Goal: Use online tool/utility: Use online tool/utility

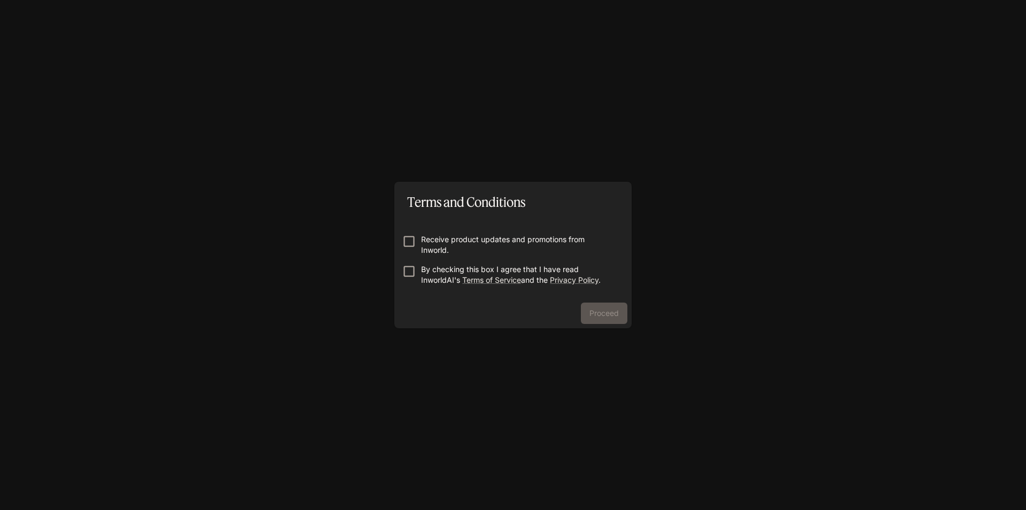
drag, startPoint x: 599, startPoint y: 316, endPoint x: 579, endPoint y: 291, distance: 32.3
click at [596, 307] on div "Proceed" at bounding box center [512, 315] width 237 height 26
click at [618, 311] on button "Proceed" at bounding box center [604, 312] width 46 height 21
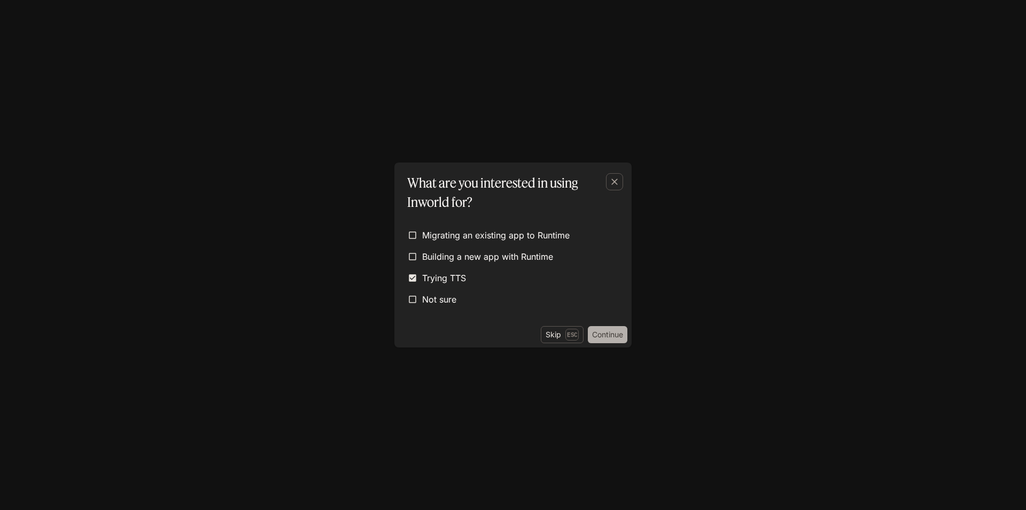
click at [600, 333] on button "Continue" at bounding box center [608, 334] width 40 height 17
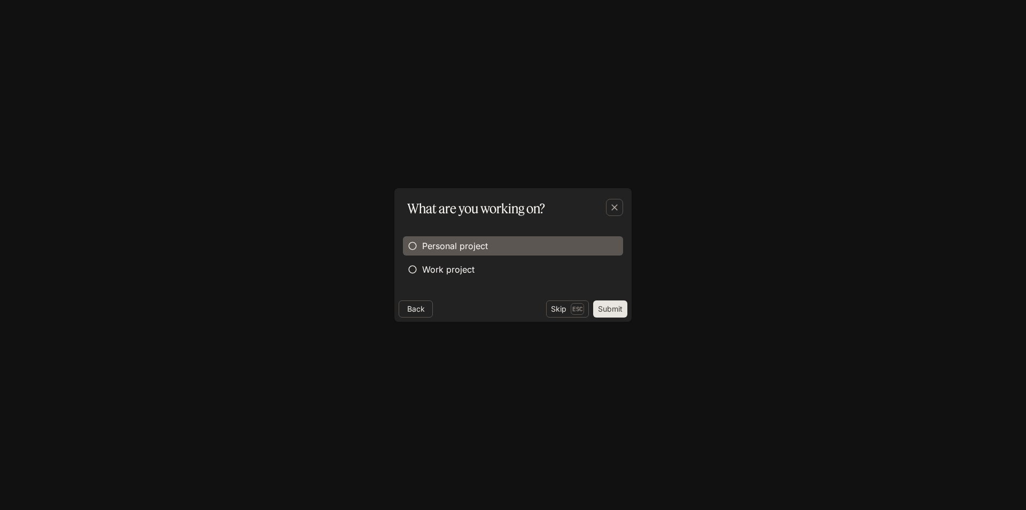
click at [455, 240] on span "Personal project" at bounding box center [455, 245] width 66 height 13
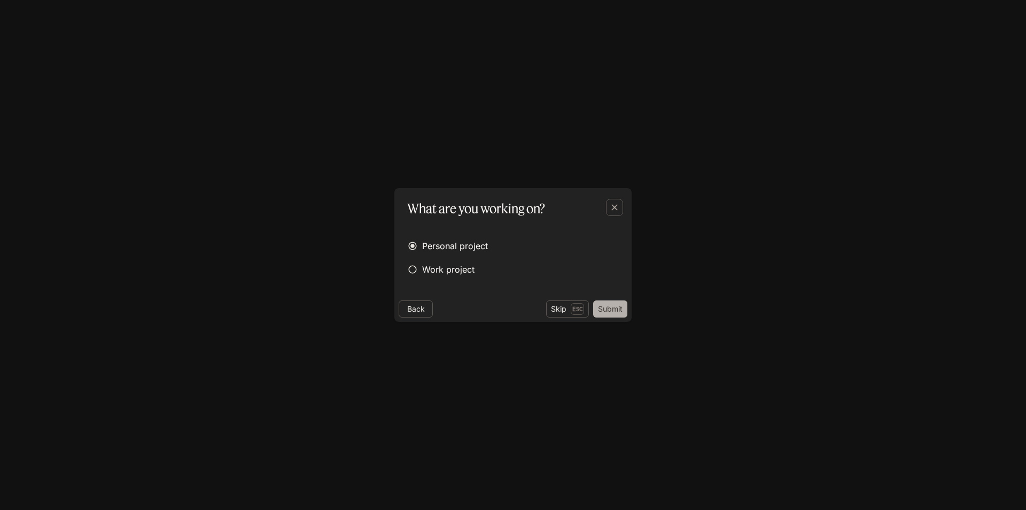
click at [618, 311] on button "Submit" at bounding box center [610, 308] width 34 height 17
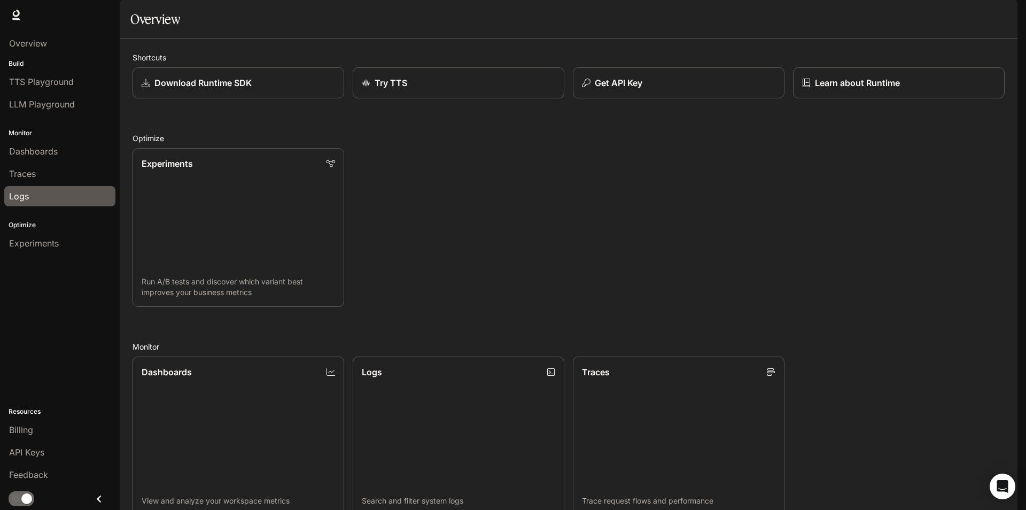
click at [44, 198] on div "Logs" at bounding box center [59, 196] width 101 height 13
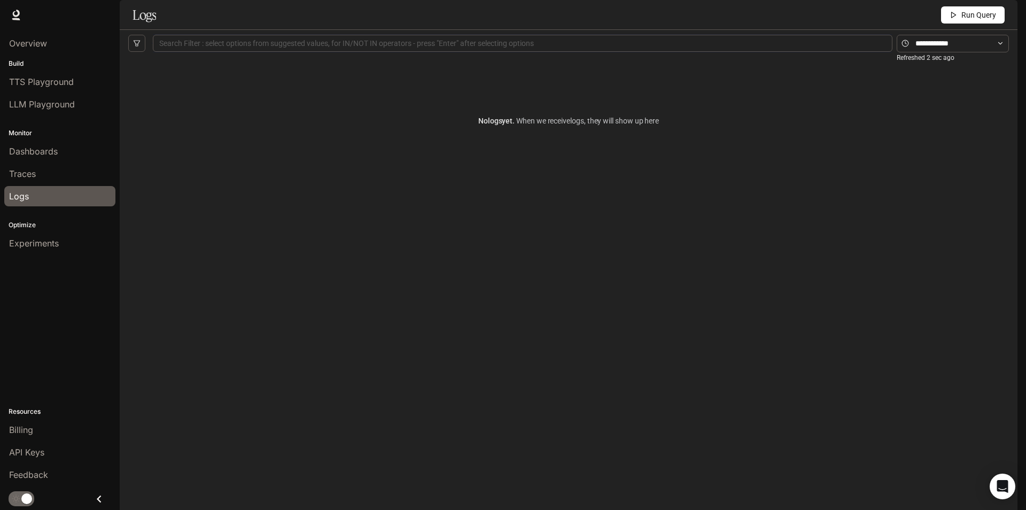
click at [437, 52] on div "Search Filter : select options from suggested values, for IN/NOT IN operators -…" at bounding box center [522, 43] width 739 height 17
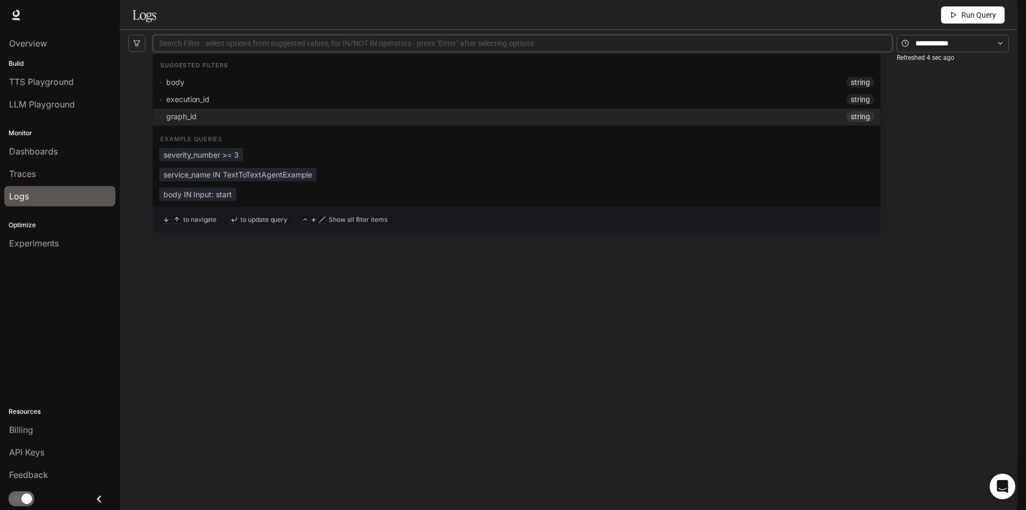
click at [426, 279] on div "No logs yet. When we receive logs , they will show up here" at bounding box center [568, 266] width 880 height 418
click at [331, 47] on div at bounding box center [522, 43] width 734 height 7
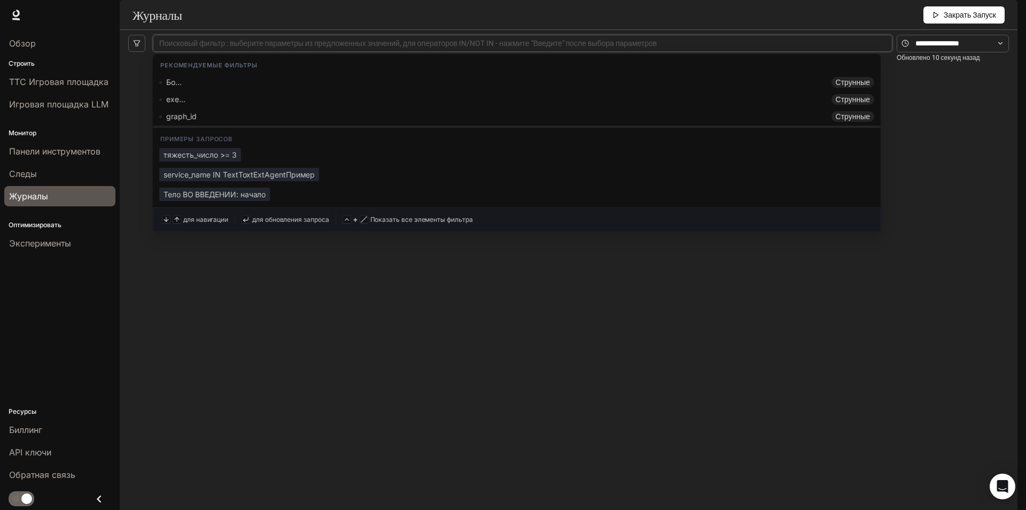
click at [335, 338] on div "Пока нет логов. Когда мы получим журналы, они появятся здесь" at bounding box center [568, 266] width 880 height 418
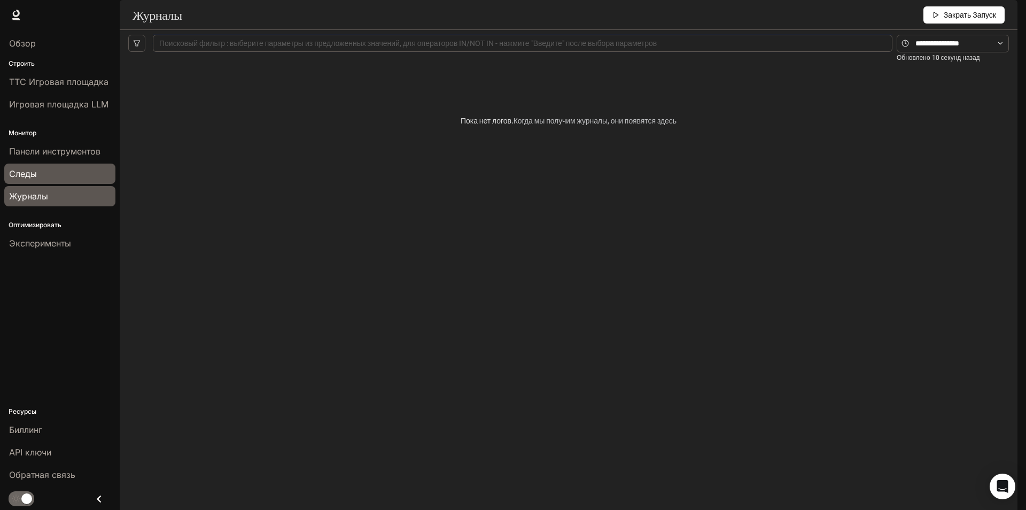
click at [60, 171] on div "Следы" at bounding box center [59, 173] width 101 height 13
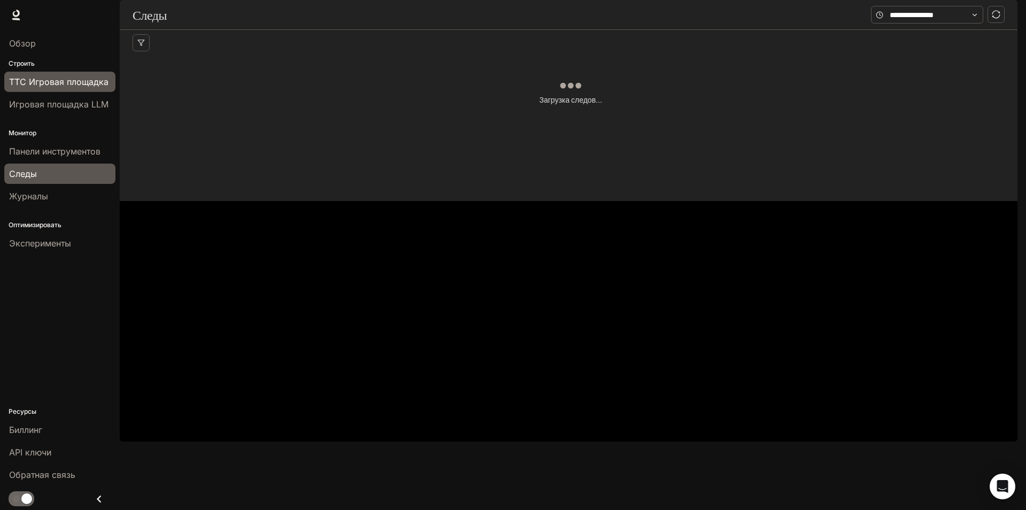
click at [62, 84] on span "ТТС Игровая площадка" at bounding box center [58, 81] width 99 height 13
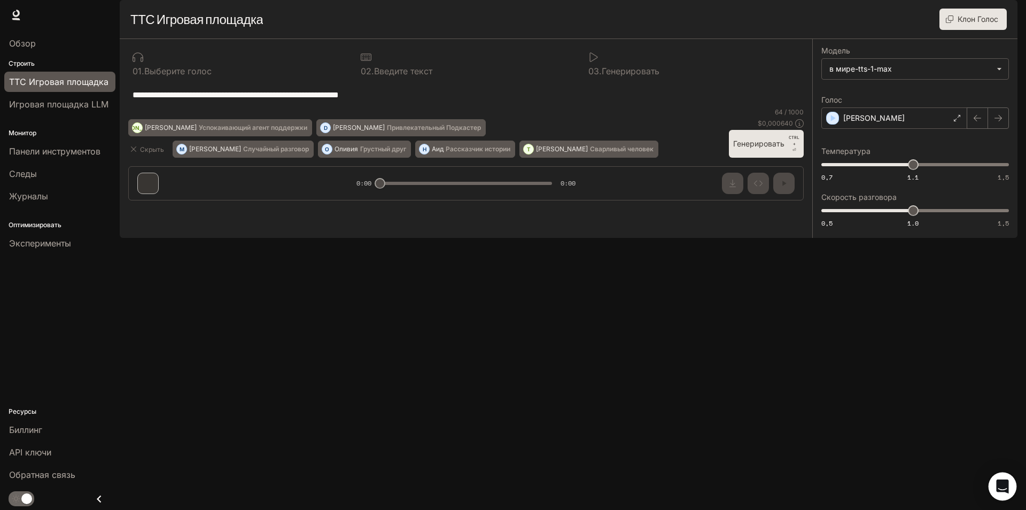
click at [1005, 490] on icon "Открыть Интеркома Мессенджер" at bounding box center [1002, 486] width 12 height 14
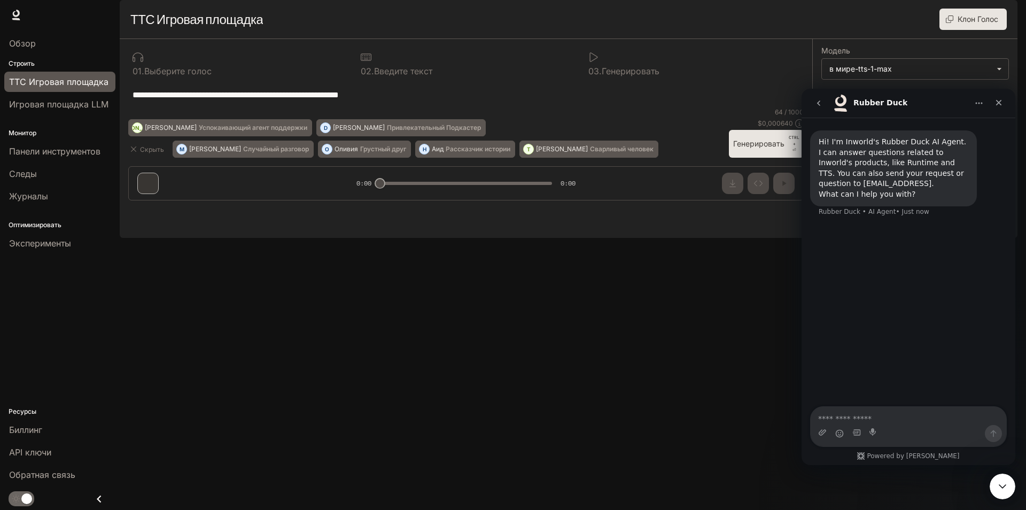
click at [1005, 488] on icon "Close Intercom Messenger" at bounding box center [1002, 486] width 13 height 13
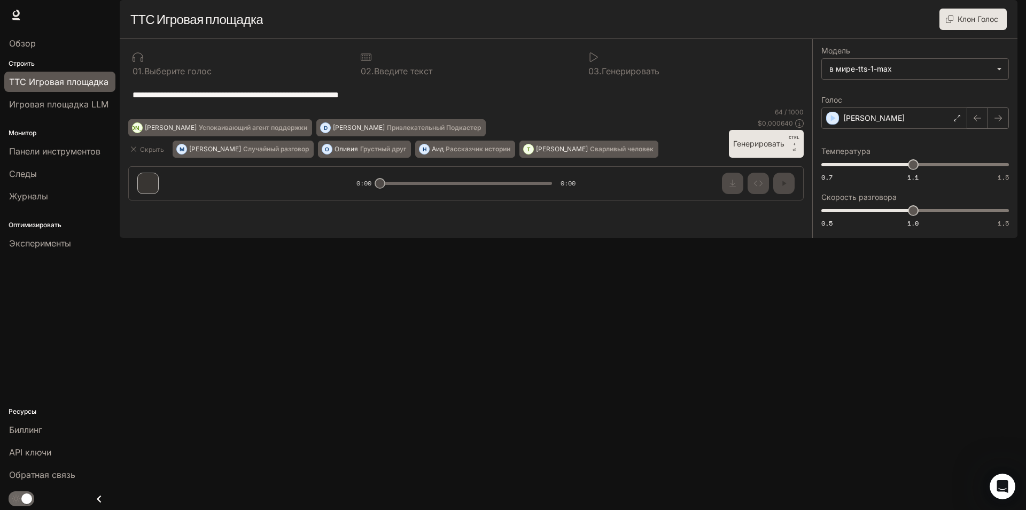
click at [972, 30] on button "Клон Голос" at bounding box center [972, 19] width 67 height 21
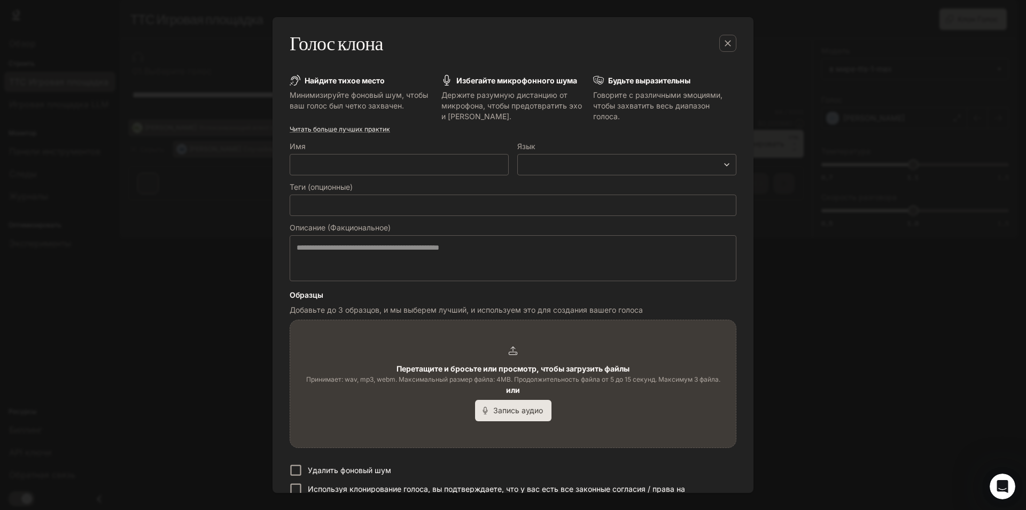
click at [803, 80] on div "Голос клона Найдите тихое место Минимизируйте фоновый шум, чтобы ваш голос был …" at bounding box center [513, 255] width 1026 height 510
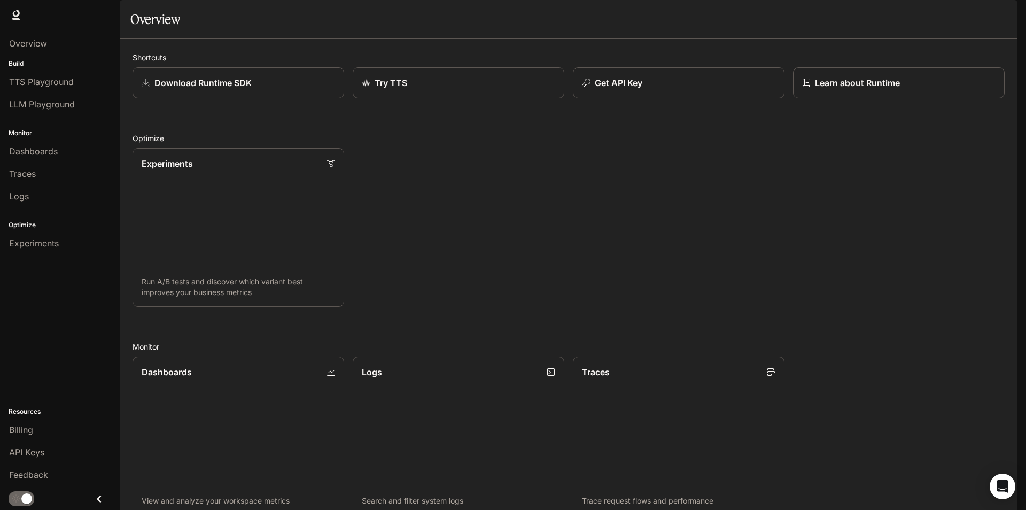
click at [941, 17] on span "Documentation" at bounding box center [954, 15] width 53 height 13
click at [80, 45] on div "Overview" at bounding box center [59, 43] width 101 height 13
click at [466, 99] on link "Try TTS" at bounding box center [458, 83] width 214 height 32
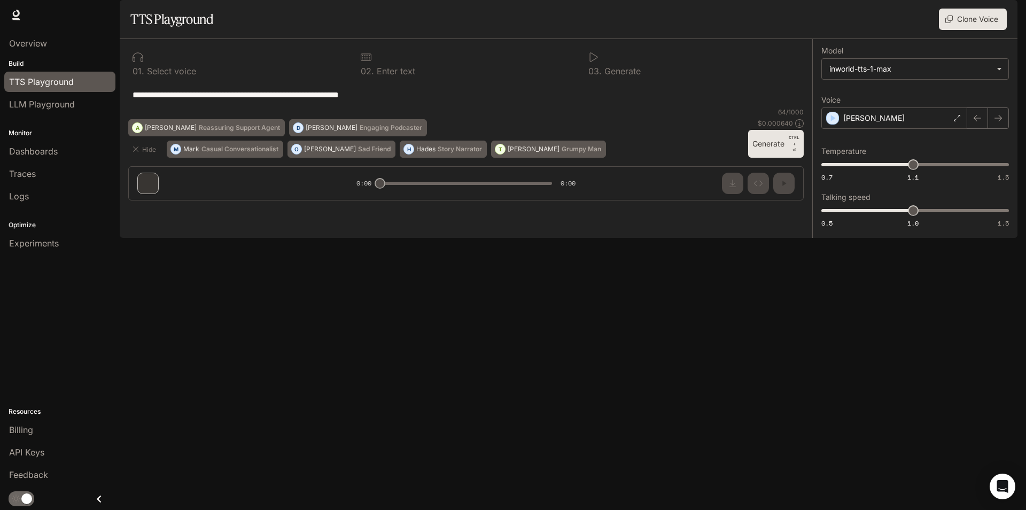
drag, startPoint x: 382, startPoint y: 474, endPoint x: 559, endPoint y: 484, distance: 177.1
click at [556, 209] on div "**********" at bounding box center [466, 124] width 692 height 170
click at [757, 158] on button "Generate CTRL + ⏎" at bounding box center [776, 144] width 56 height 28
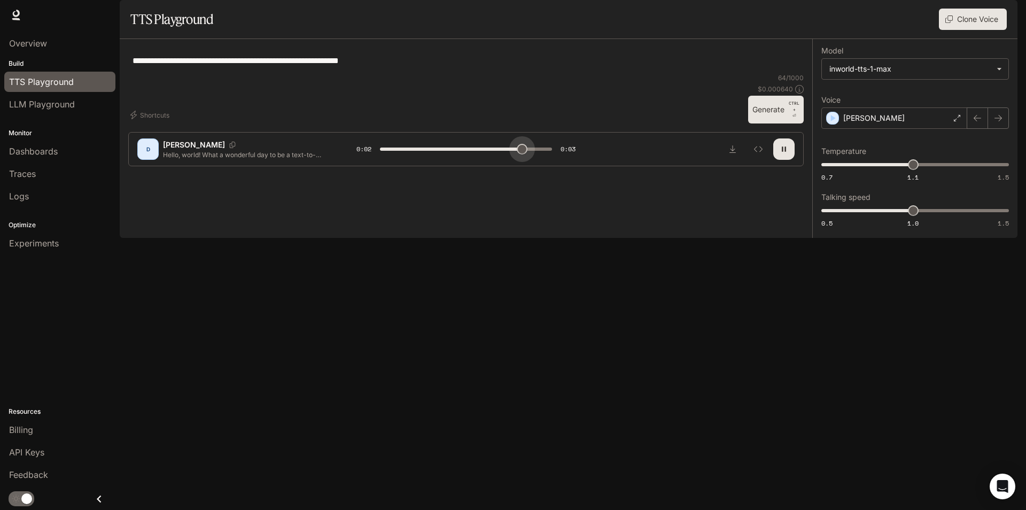
drag, startPoint x: 523, startPoint y: 478, endPoint x: 507, endPoint y: 478, distance: 16.6
click at [517, 154] on span at bounding box center [522, 149] width 11 height 11
type input "*"
click at [66, 106] on span "LLM Playground" at bounding box center [42, 104] width 66 height 13
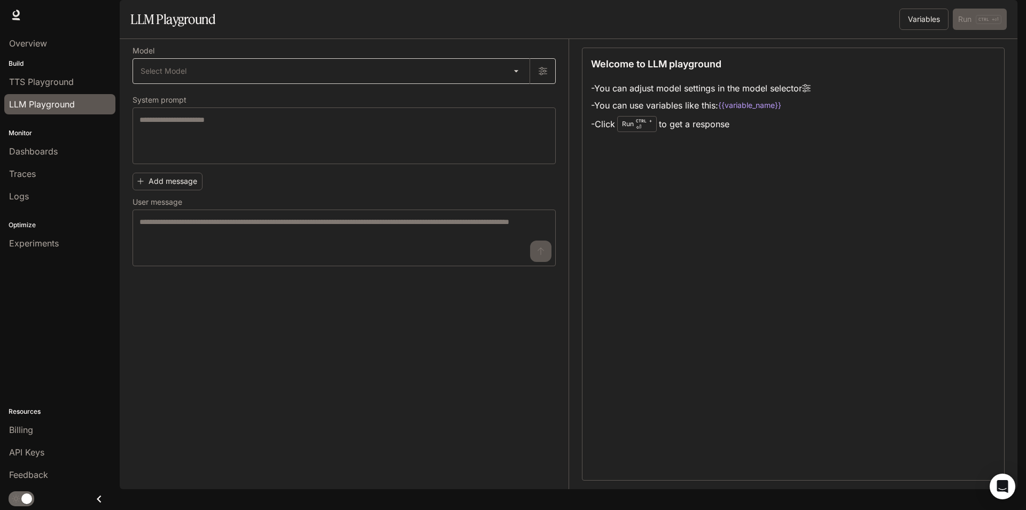
click at [272, 99] on body "Skip to main content Runtime Runtime Documentation Documentation Portal Overvie…" at bounding box center [513, 255] width 1026 height 510
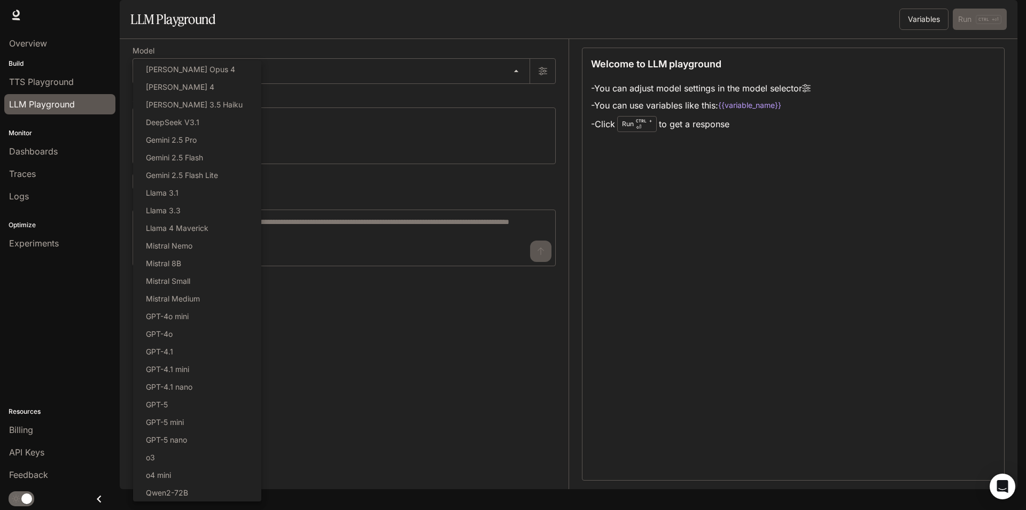
click at [328, 369] on div at bounding box center [513, 255] width 1026 height 510
click at [326, 96] on body "Skip to main content Runtime Runtime Documentation Documentation Portal Overvie…" at bounding box center [513, 255] width 1026 height 510
click at [206, 412] on li "GPT-5" at bounding box center [197, 404] width 128 height 18
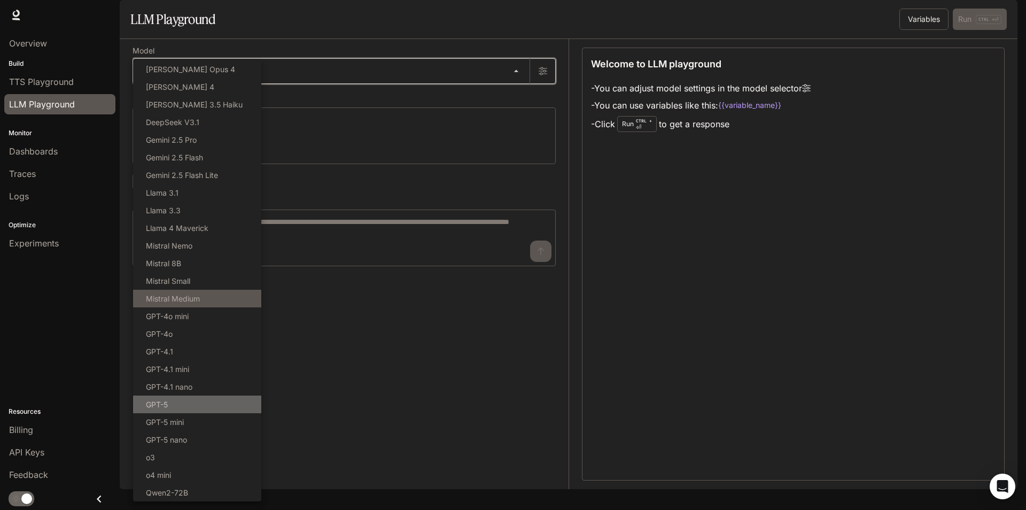
type input "*****"
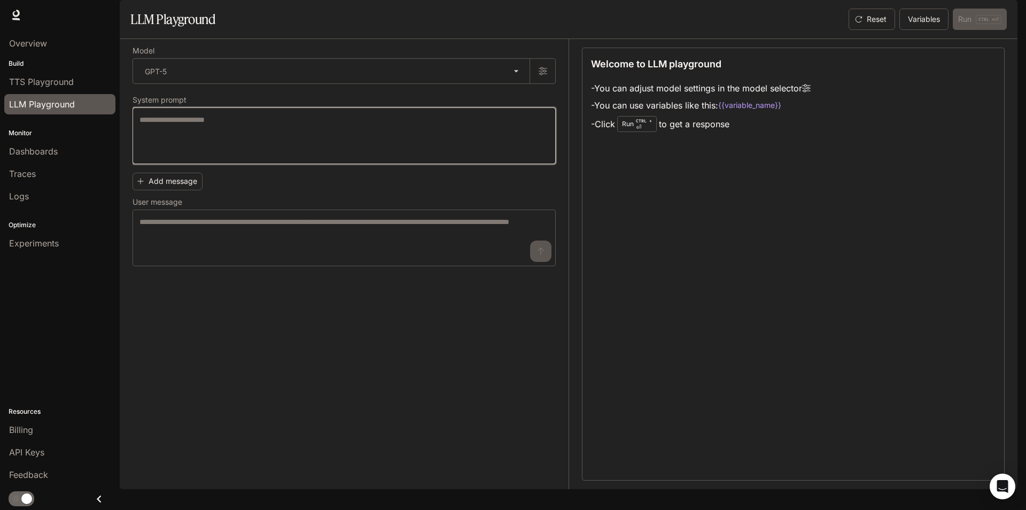
click at [271, 152] on textarea at bounding box center [343, 135] width 409 height 43
type textarea "*"
type textarea "**********"
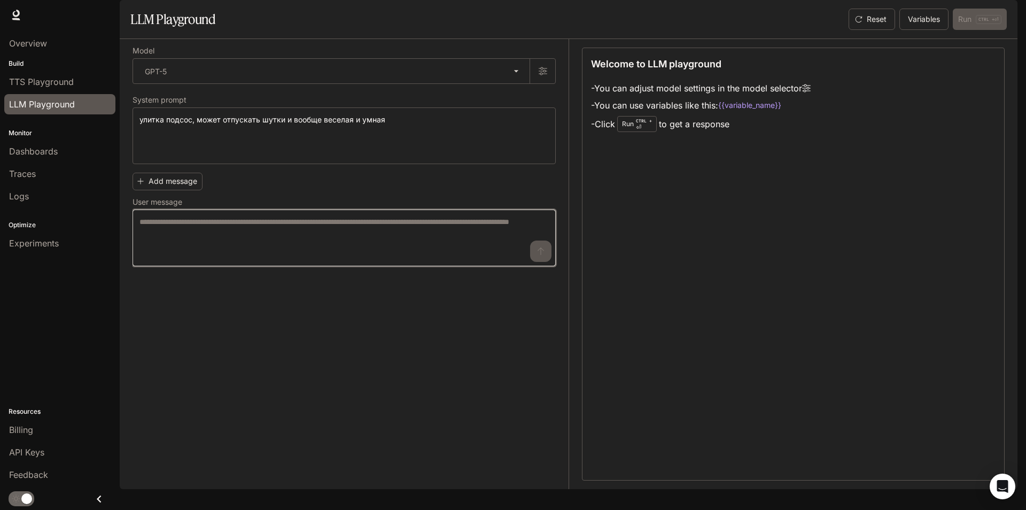
click at [168, 259] on textarea at bounding box center [343, 237] width 409 height 43
click at [345, 259] on textarea at bounding box center [343, 237] width 409 height 43
click at [266, 245] on textarea at bounding box center [343, 237] width 409 height 43
type textarea "*"
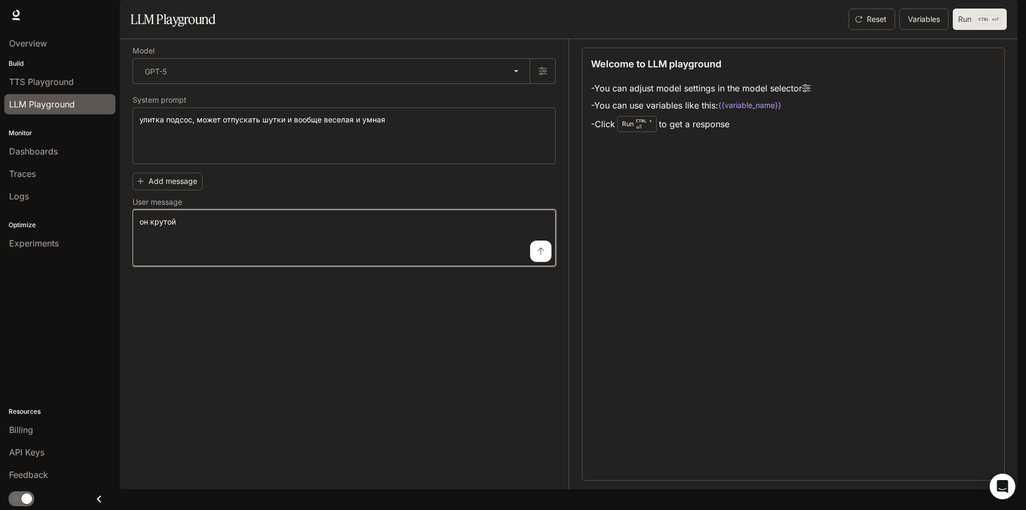
type textarea "*********"
click at [987, 30] on button "Run CTRL + ⏎" at bounding box center [979, 19] width 54 height 21
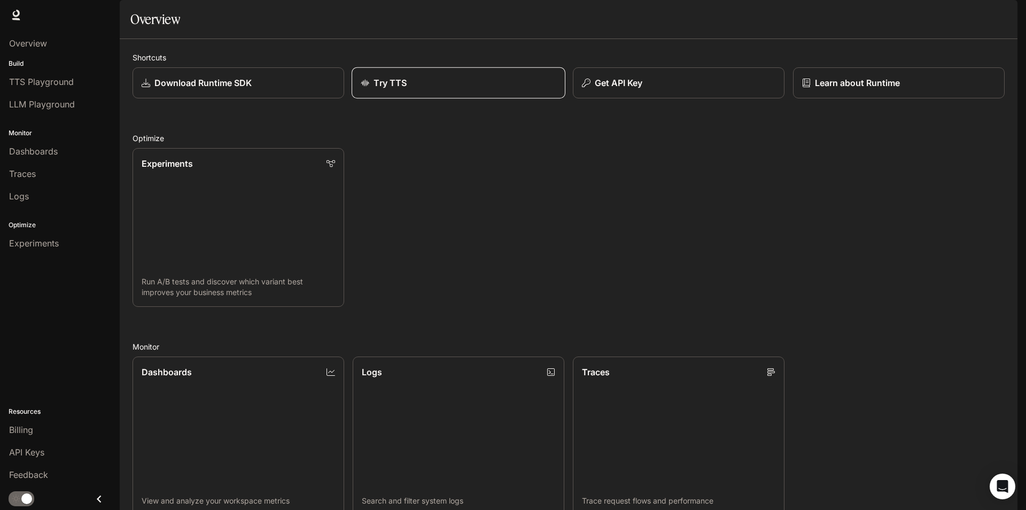
click at [421, 89] on div "Try TTS" at bounding box center [459, 82] width 196 height 13
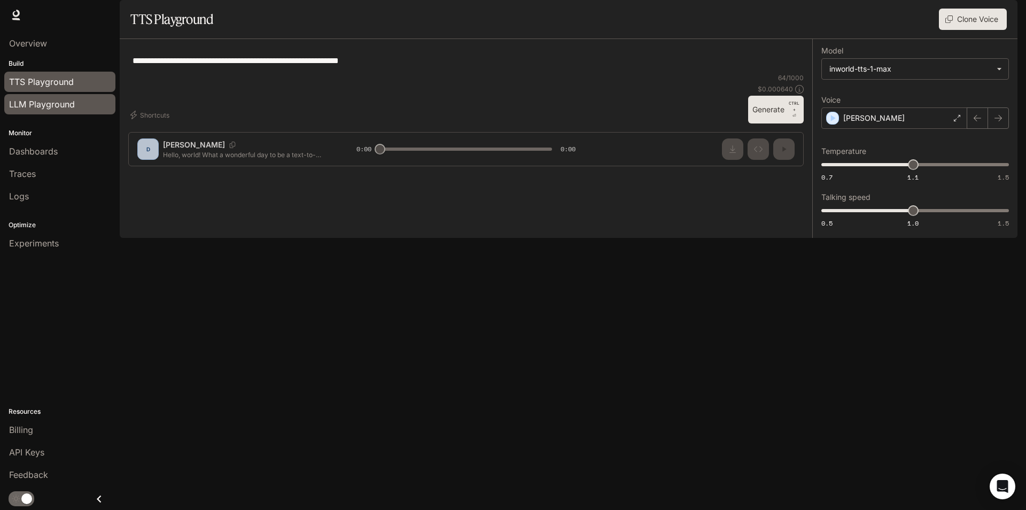
click at [59, 111] on link "LLM Playground" at bounding box center [59, 104] width 111 height 20
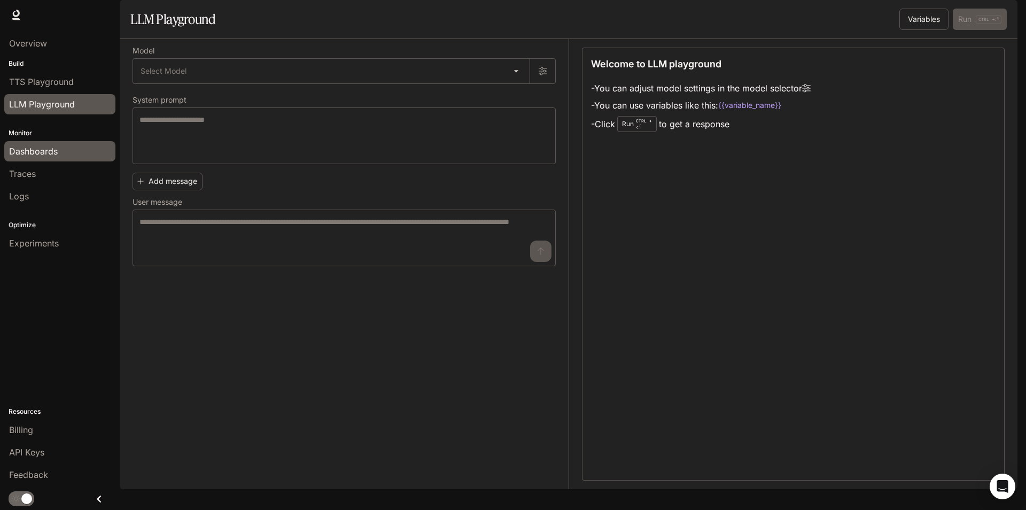
click at [81, 145] on div "Dashboards" at bounding box center [59, 151] width 101 height 13
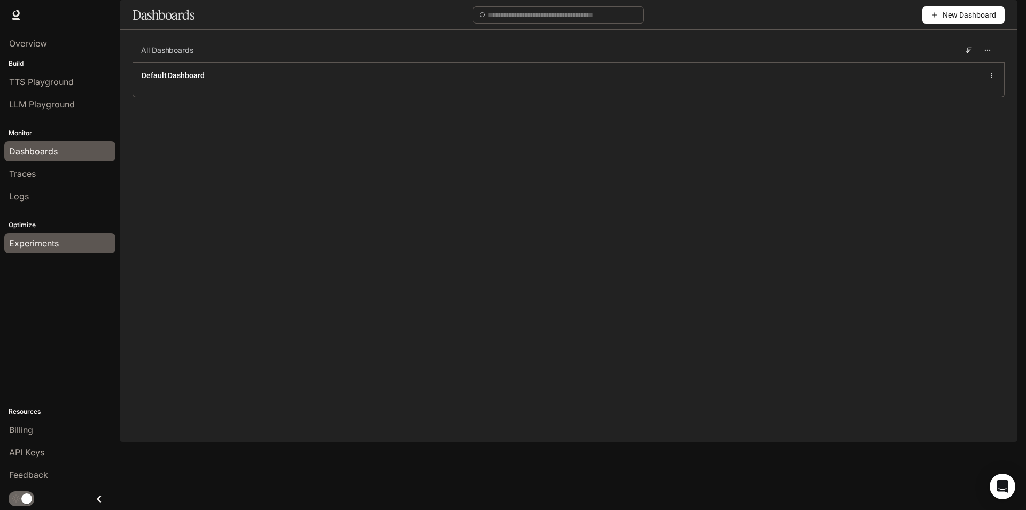
click at [45, 245] on span "Experiments" at bounding box center [34, 243] width 50 height 13
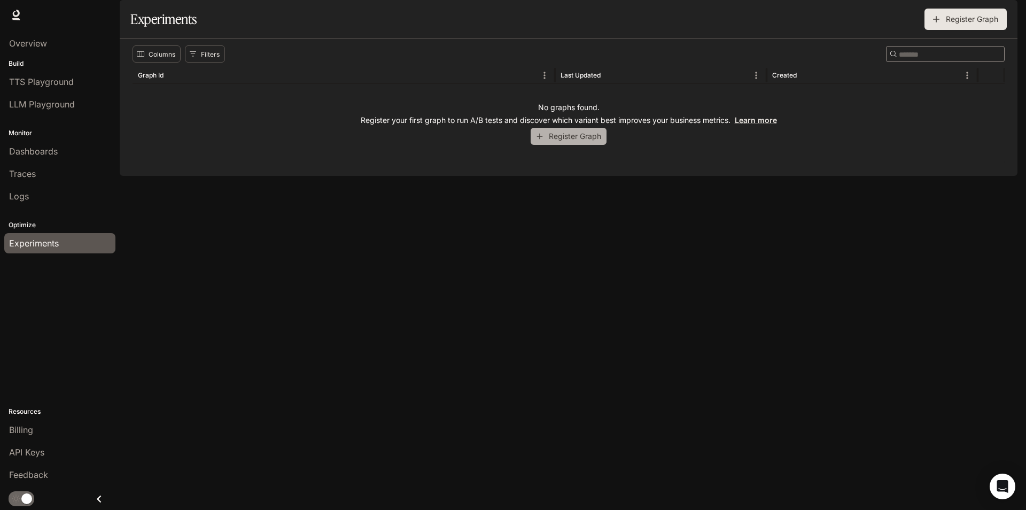
click at [593, 145] on button "Register Graph" at bounding box center [568, 137] width 76 height 18
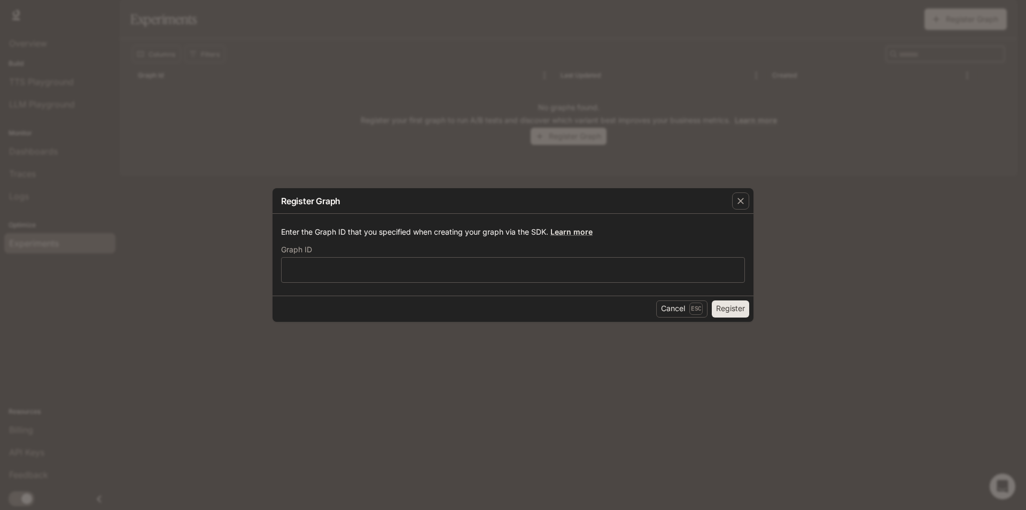
click at [783, 190] on div "Register Graph Enter the Graph ID that you specified when creating your graph v…" at bounding box center [513, 255] width 1026 height 510
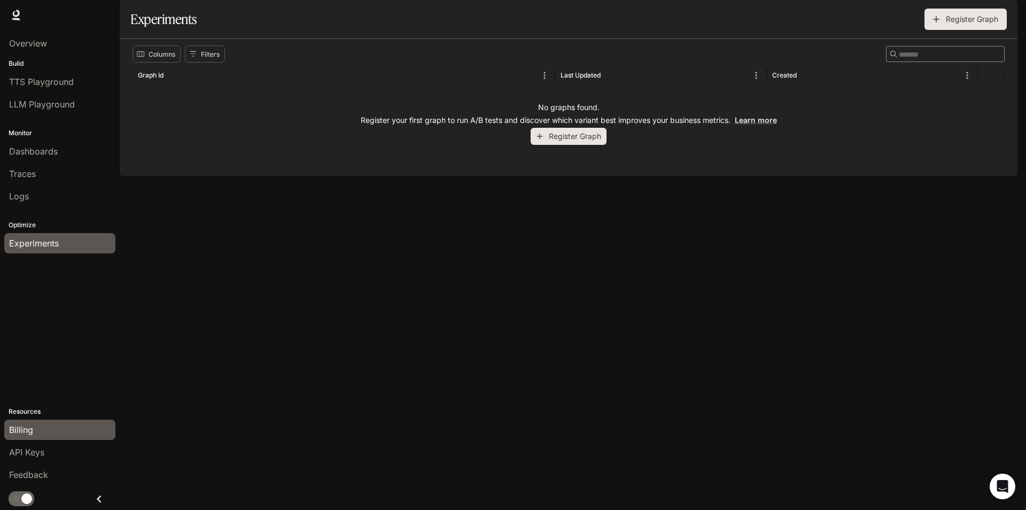
click at [68, 435] on div "Billing" at bounding box center [59, 429] width 101 height 13
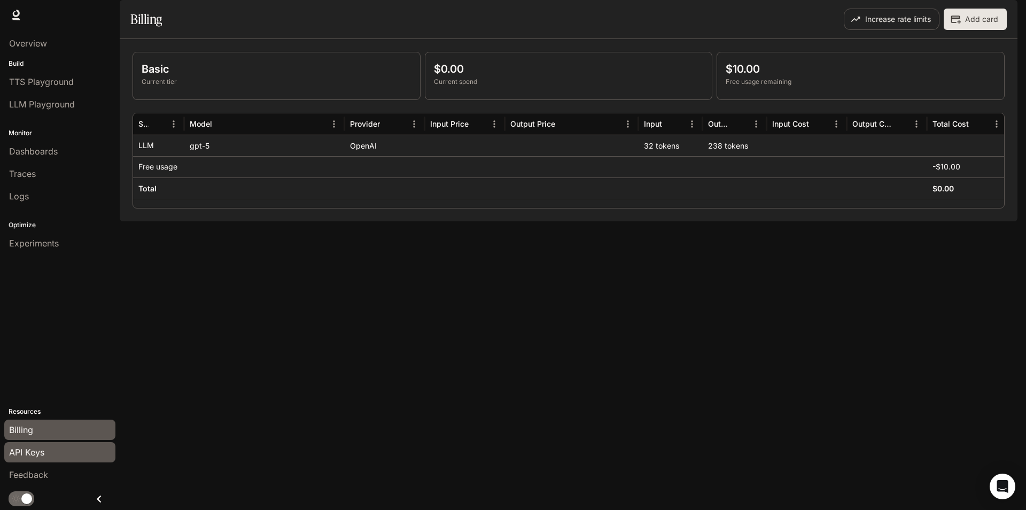
click at [49, 451] on div "API Keys" at bounding box center [59, 452] width 101 height 13
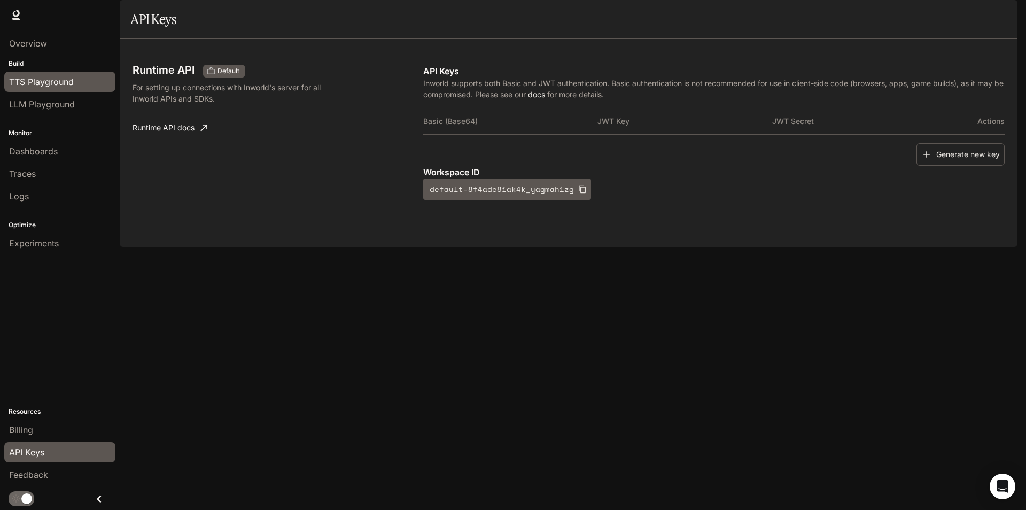
click at [57, 77] on span "TTS Playground" at bounding box center [41, 81] width 65 height 13
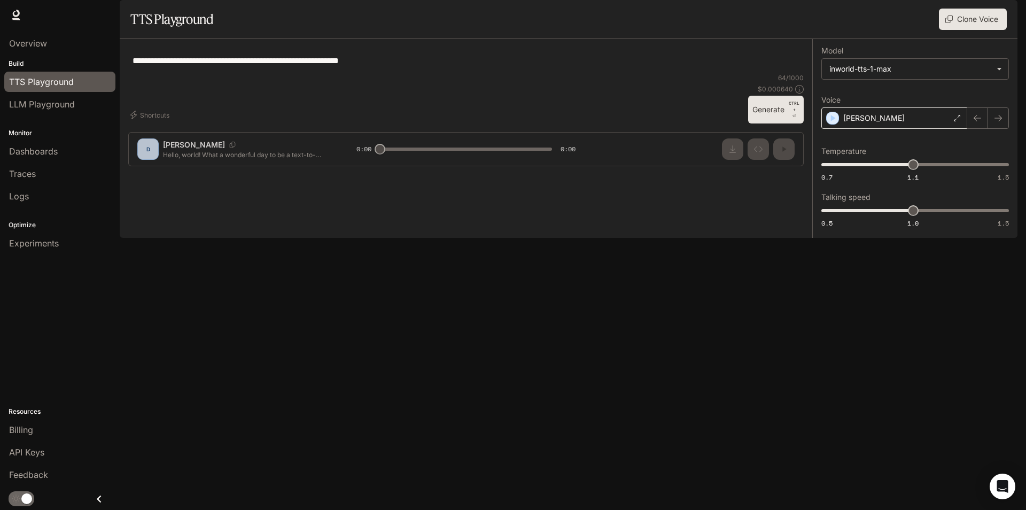
click at [915, 129] on div "Dennis" at bounding box center [894, 117] width 146 height 21
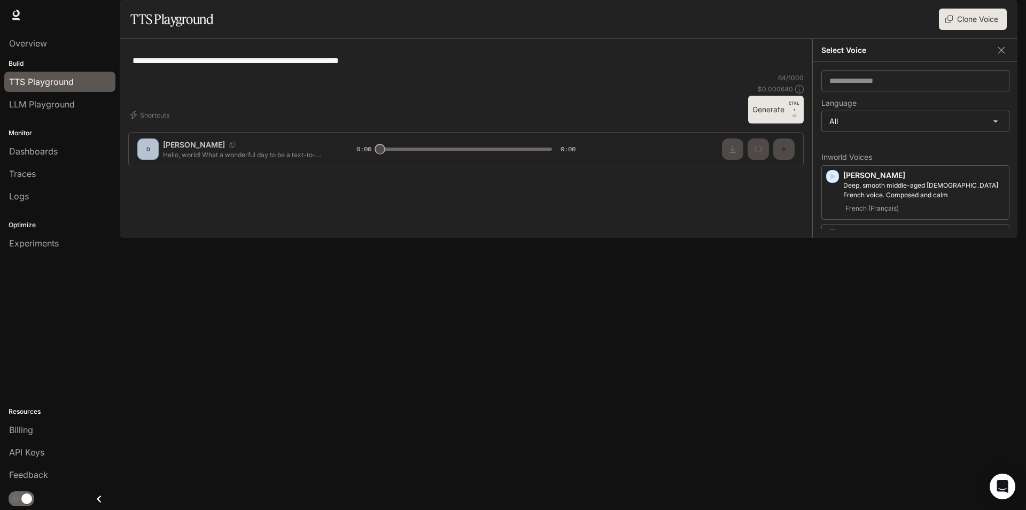
click at [714, 73] on div "**********" at bounding box center [465, 61] width 675 height 26
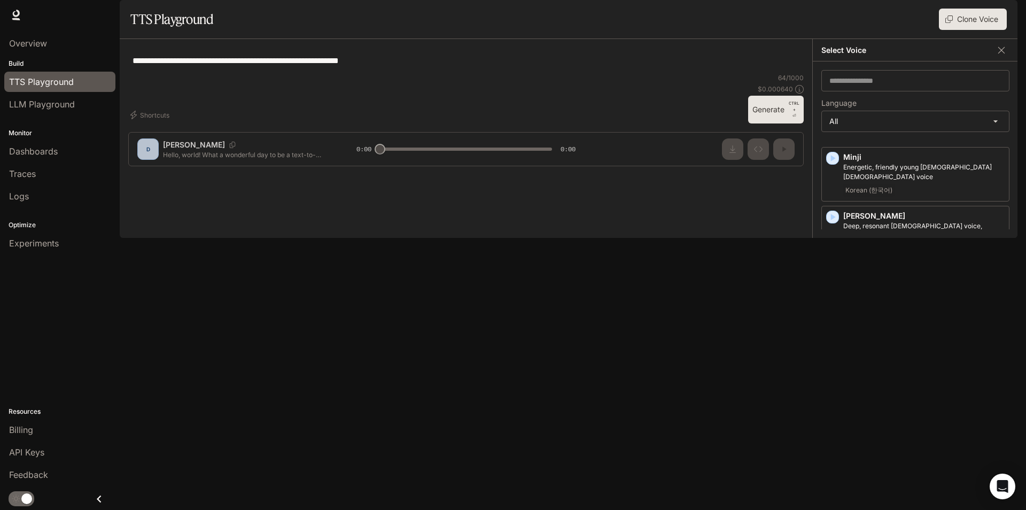
scroll to position [1642, 0]
click at [918, 340] on p "[PERSON_NAME]" at bounding box center [923, 345] width 161 height 11
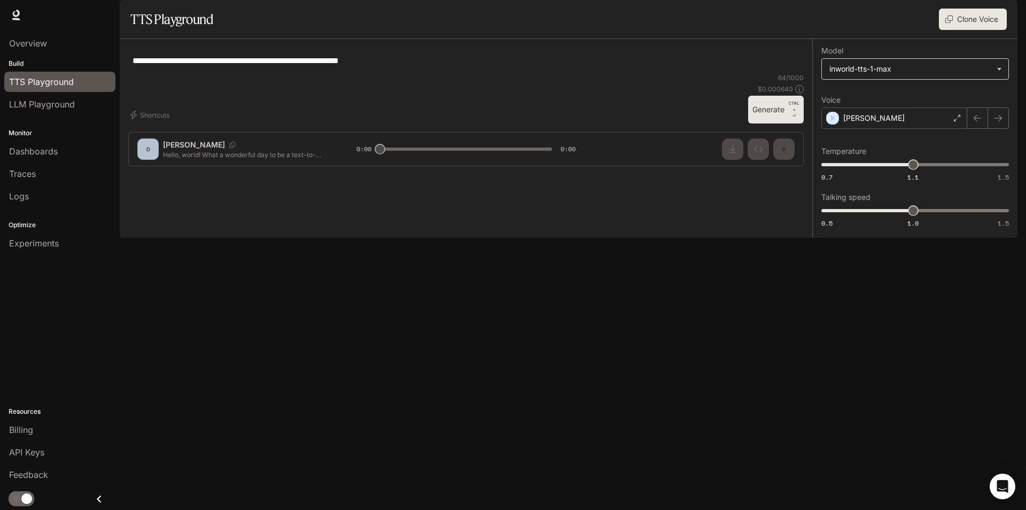
click at [889, 101] on body "**********" at bounding box center [513, 255] width 1026 height 510
click at [884, 138] on div "inworld-tts-1-max" at bounding box center [913, 141] width 168 height 11
click at [783, 123] on button "Generate CTRL + ⏎" at bounding box center [776, 110] width 56 height 28
drag, startPoint x: 412, startPoint y: 77, endPoint x: 405, endPoint y: 79, distance: 7.1
click at [407, 67] on textarea "**********" at bounding box center [465, 60] width 667 height 12
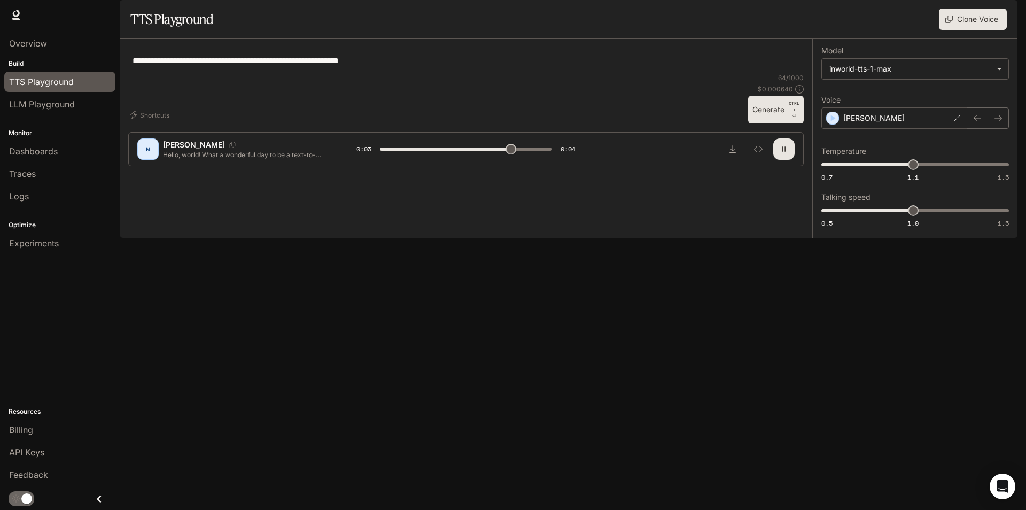
drag, startPoint x: 401, startPoint y: 87, endPoint x: 134, endPoint y: 93, distance: 267.7
click at [134, 67] on textarea "**********" at bounding box center [465, 60] width 667 height 12
type input "***"
type textarea "*"
type input "*"
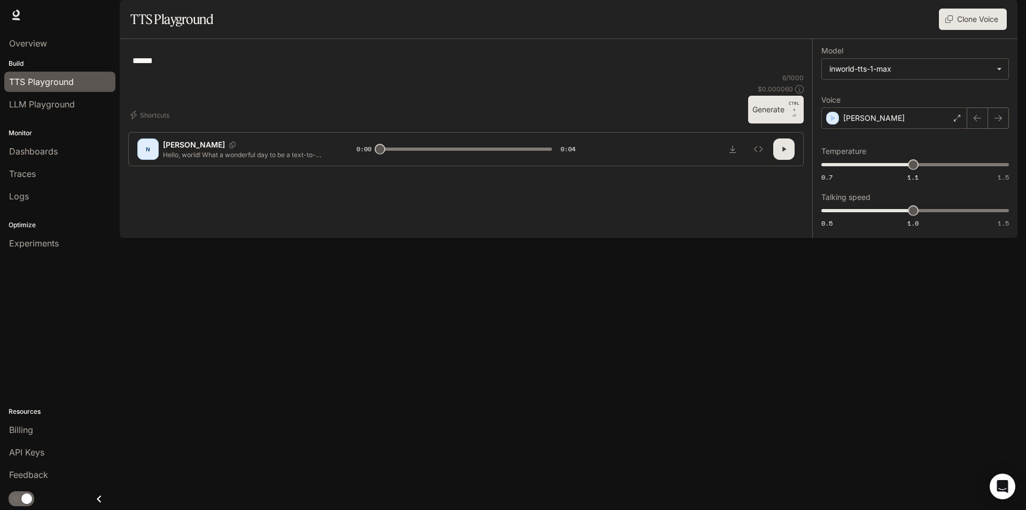
type textarea "******"
click at [792, 160] on button "button" at bounding box center [783, 148] width 21 height 21
type input "***"
click at [780, 123] on button "Generate CTRL + ⏎" at bounding box center [776, 110] width 56 height 28
click at [787, 153] on icon "button" at bounding box center [783, 149] width 9 height 9
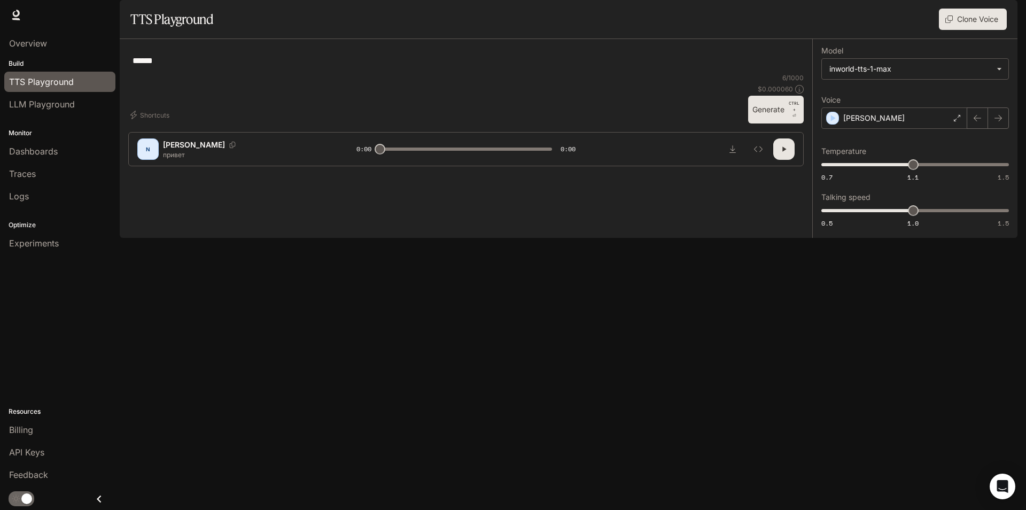
click at [782, 153] on icon "button" at bounding box center [783, 149] width 9 height 9
type input "*"
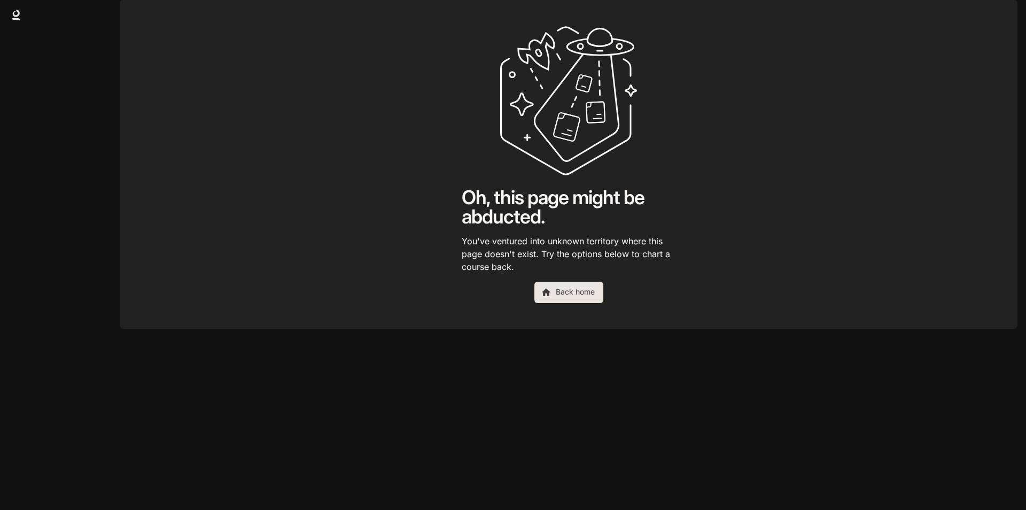
click at [600, 303] on link "Back home" at bounding box center [568, 292] width 69 height 21
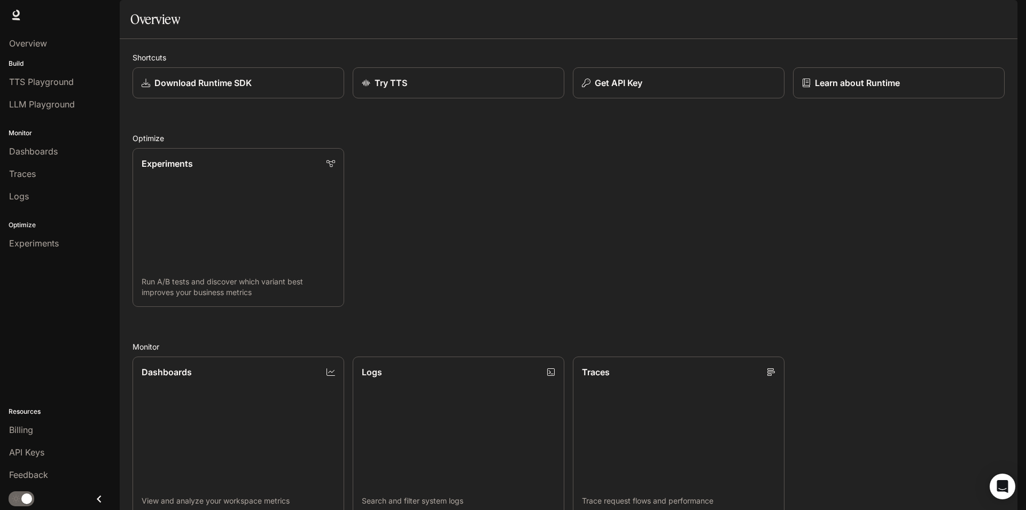
scroll to position [198, 0]
click at [42, 238] on span "Experiments" at bounding box center [34, 243] width 50 height 13
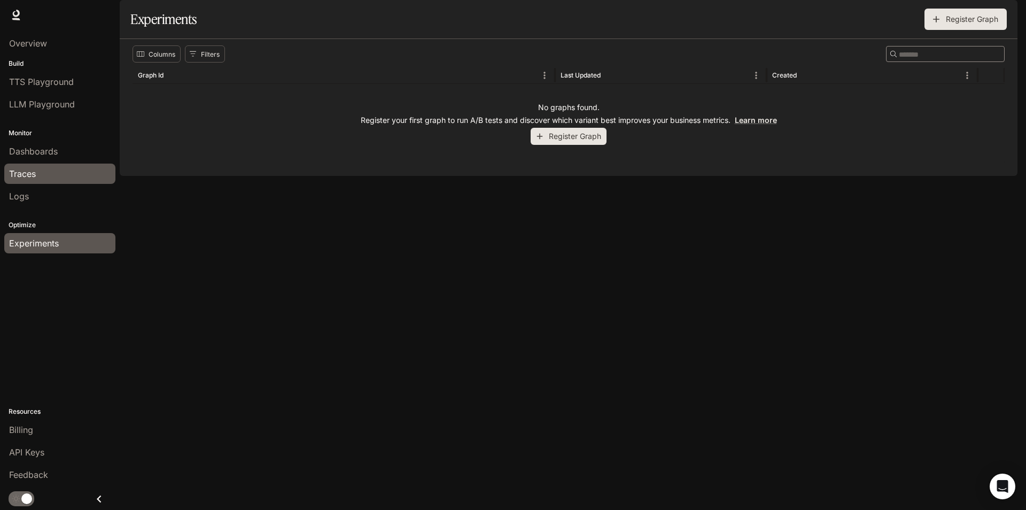
click at [49, 163] on link "Traces" at bounding box center [59, 173] width 111 height 20
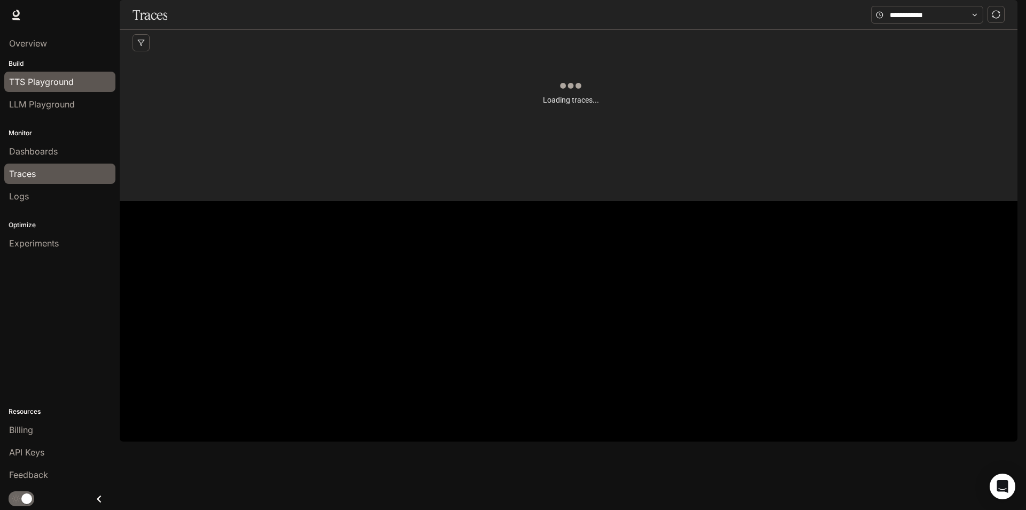
click at [61, 85] on span "TTS Playground" at bounding box center [41, 81] width 65 height 13
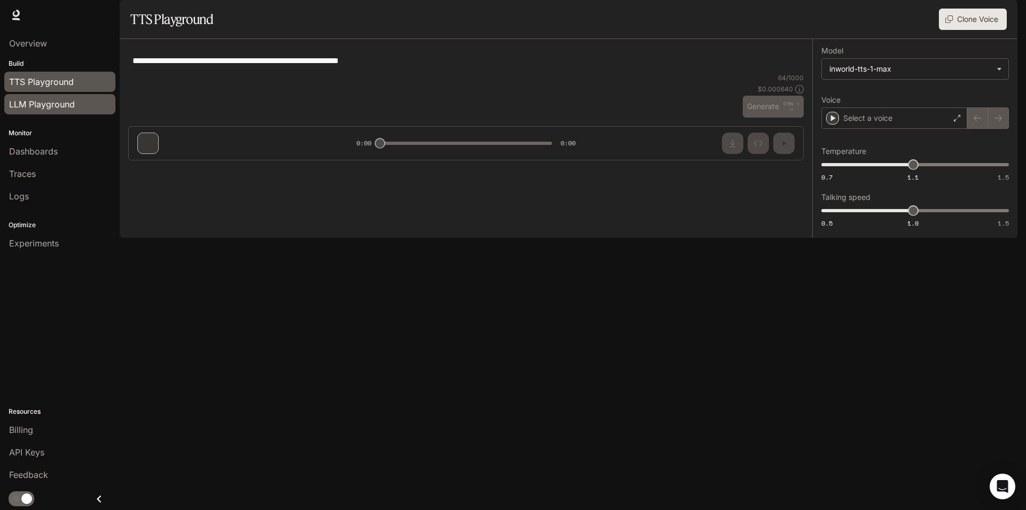
type textarea "******"
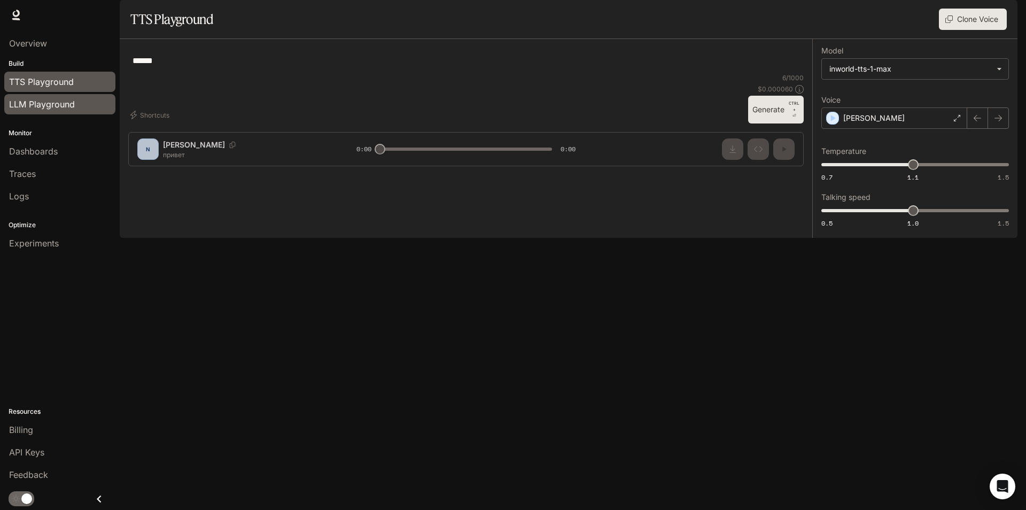
click at [55, 110] on span "LLM Playground" at bounding box center [42, 104] width 66 height 13
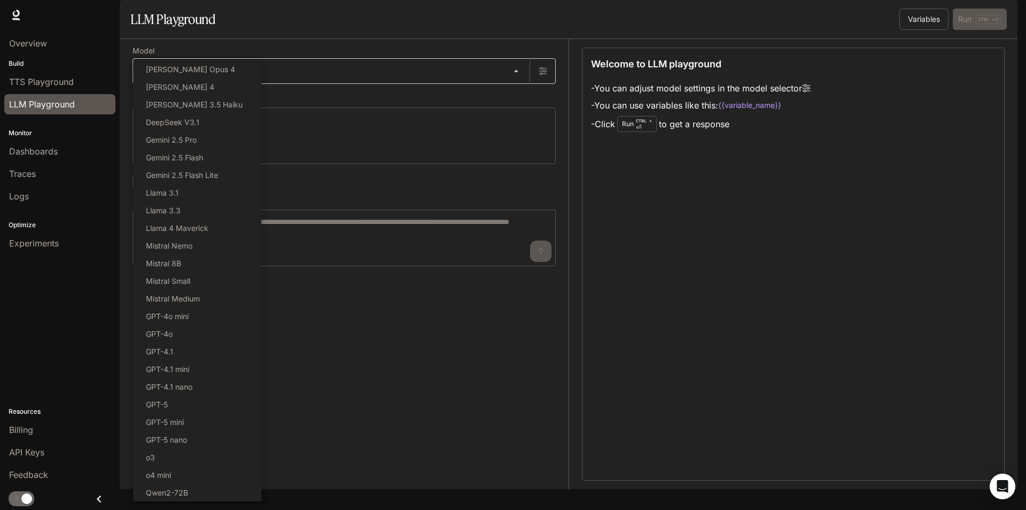
click at [203, 102] on body "Skip to main content Runtime Runtime Documentation Documentation Portal Overvie…" at bounding box center [513, 255] width 1026 height 510
click at [218, 405] on li "GPT-5" at bounding box center [197, 404] width 128 height 18
type input "*****"
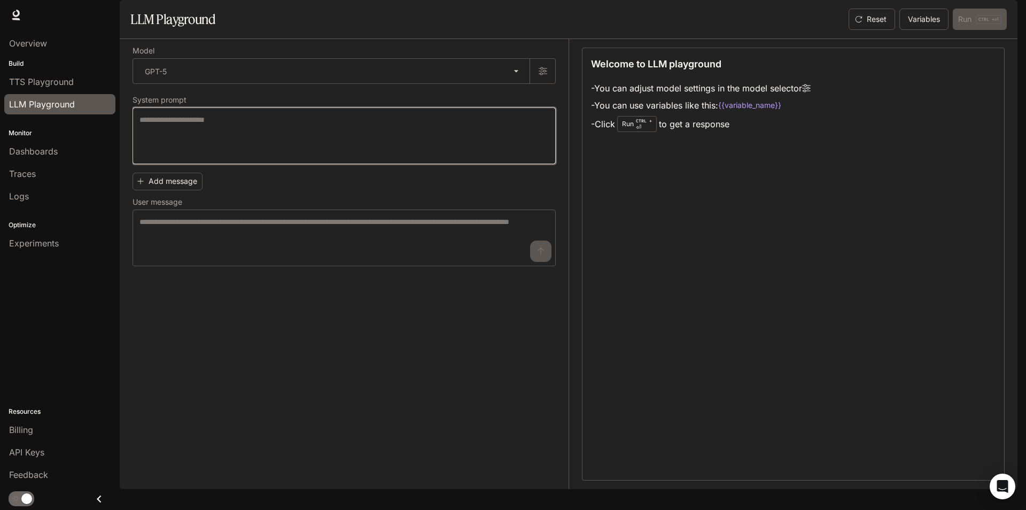
click at [303, 157] on textarea at bounding box center [343, 135] width 409 height 43
click at [358, 157] on textarea at bounding box center [343, 135] width 409 height 43
type textarea "*"
